Goal: Information Seeking & Learning: Learn about a topic

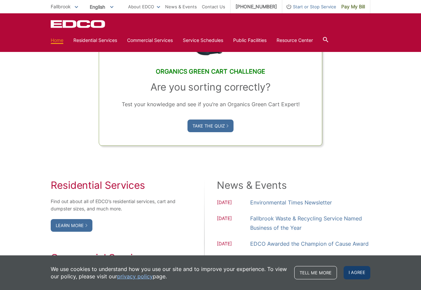
click at [357, 271] on span "I agree" at bounding box center [356, 272] width 27 height 13
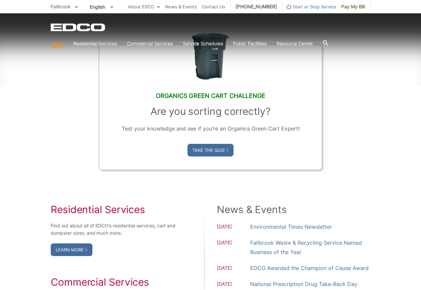
scroll to position [402, 0]
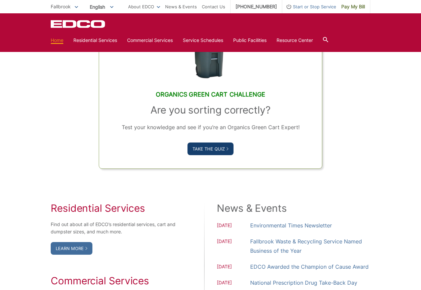
click at [217, 149] on link "Take the Quiz" at bounding box center [210, 149] width 46 height 13
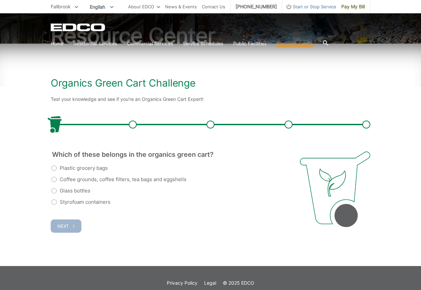
scroll to position [73, 0]
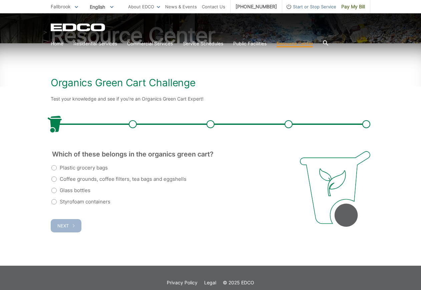
click at [52, 179] on label "Coffee grounds, coffee filters, tea bags and eggshells" at bounding box center [118, 179] width 135 height 8
radio input "true"
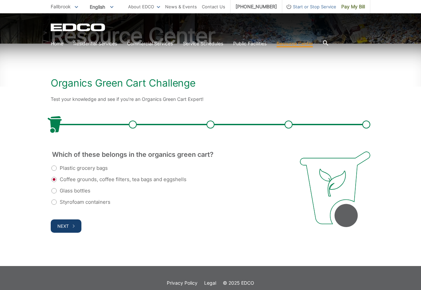
click at [68, 226] on span "Next" at bounding box center [62, 226] width 11 height 5
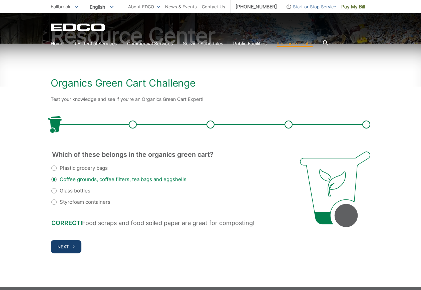
click at [67, 246] on span "Next" at bounding box center [62, 246] width 11 height 5
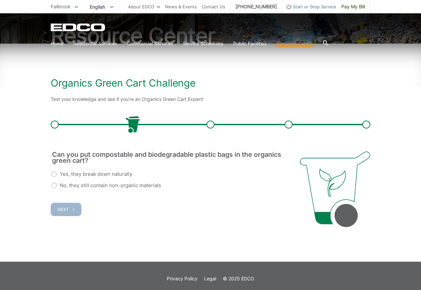
click at [49, 187] on div "Organics Green Cart Challenge Test your knowledge and see if you’re an Organics…" at bounding box center [210, 153] width 421 height 218
click at [55, 185] on label "No, they still contain non-organic materials" at bounding box center [106, 186] width 110 height 8
radio input "true"
click at [71, 209] on button "Next" at bounding box center [66, 209] width 31 height 13
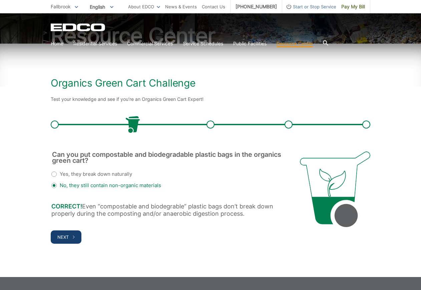
click at [68, 236] on span "Next" at bounding box center [62, 237] width 11 height 5
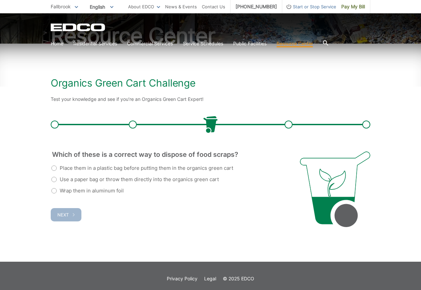
click at [61, 178] on label "Use a paper bag or throw them directly into the organics green cart" at bounding box center [134, 180] width 167 height 8
radio input "true"
click at [72, 215] on button "Next" at bounding box center [66, 214] width 31 height 13
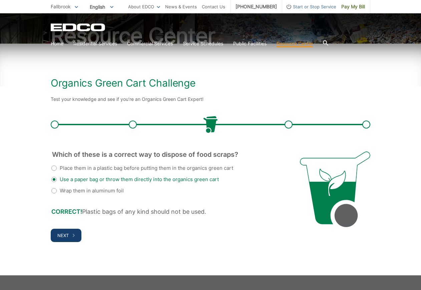
click at [64, 234] on span "Next" at bounding box center [62, 235] width 11 height 5
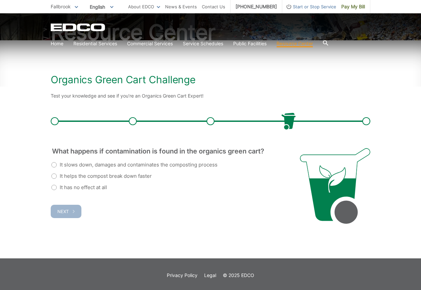
scroll to position [75, 0]
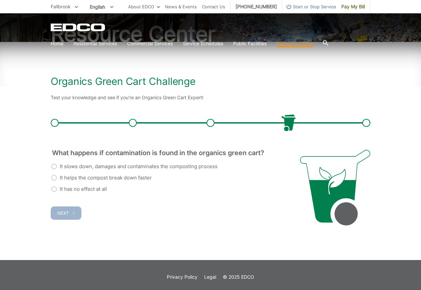
click at [54, 164] on label "It slows down, damages and contaminates the composting process" at bounding box center [134, 167] width 166 height 8
radio input "true"
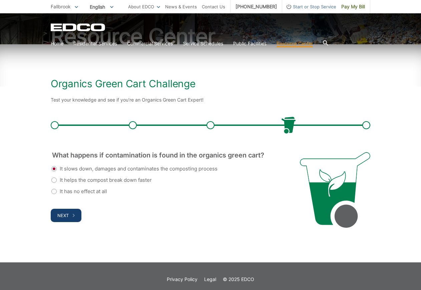
click at [75, 211] on button "Next" at bounding box center [66, 215] width 31 height 13
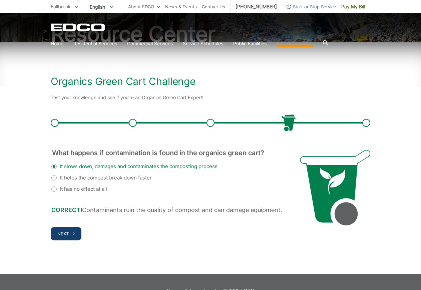
click at [78, 228] on button "Next" at bounding box center [66, 233] width 31 height 13
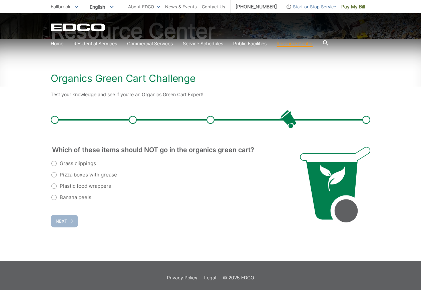
scroll to position [0, 0]
click at [55, 176] on label "Pizza boxes with grease" at bounding box center [84, 175] width 66 height 8
radio input "true"
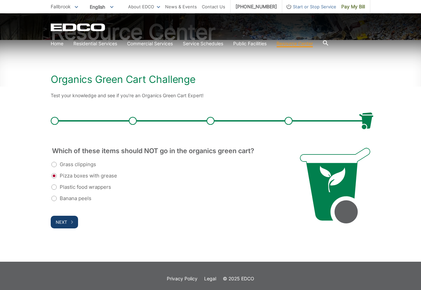
scroll to position [76, 0]
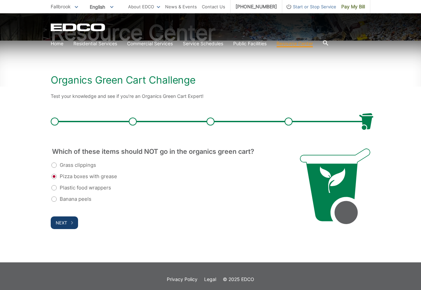
click at [72, 222] on icon "submit" at bounding box center [72, 222] width 2 height 3
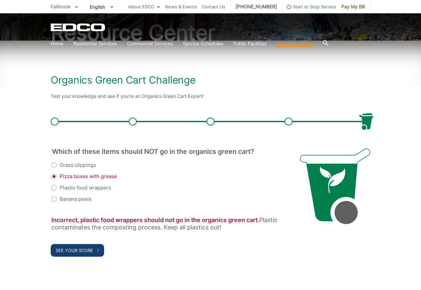
click at [86, 250] on span "See Your Score" at bounding box center [74, 250] width 37 height 5
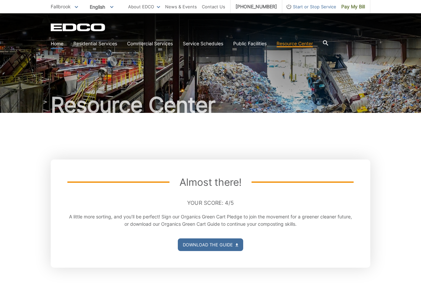
scroll to position [0, 0]
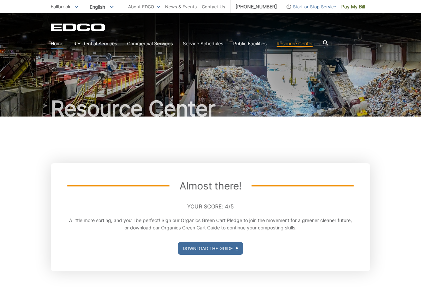
click at [60, 46] on link "Home" at bounding box center [57, 43] width 13 height 7
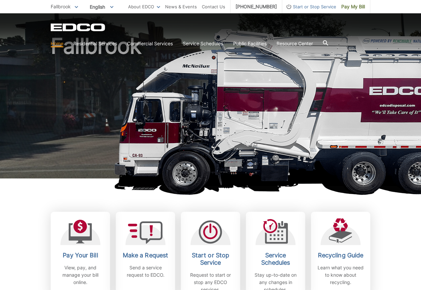
scroll to position [35, 0]
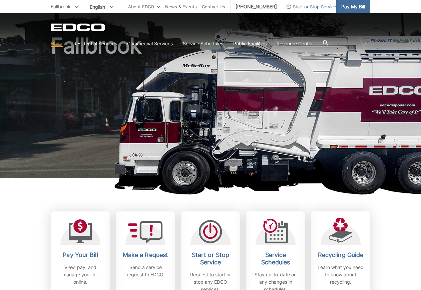
click at [348, 6] on span "Pay My Bill" at bounding box center [353, 6] width 24 height 7
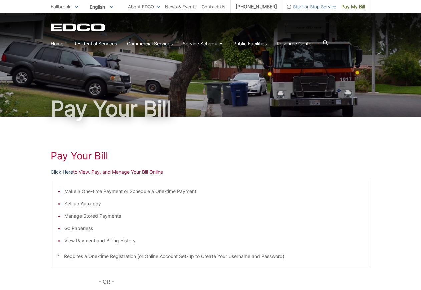
click at [58, 173] on link "Click Here" at bounding box center [62, 172] width 22 height 7
